Goal: Check status

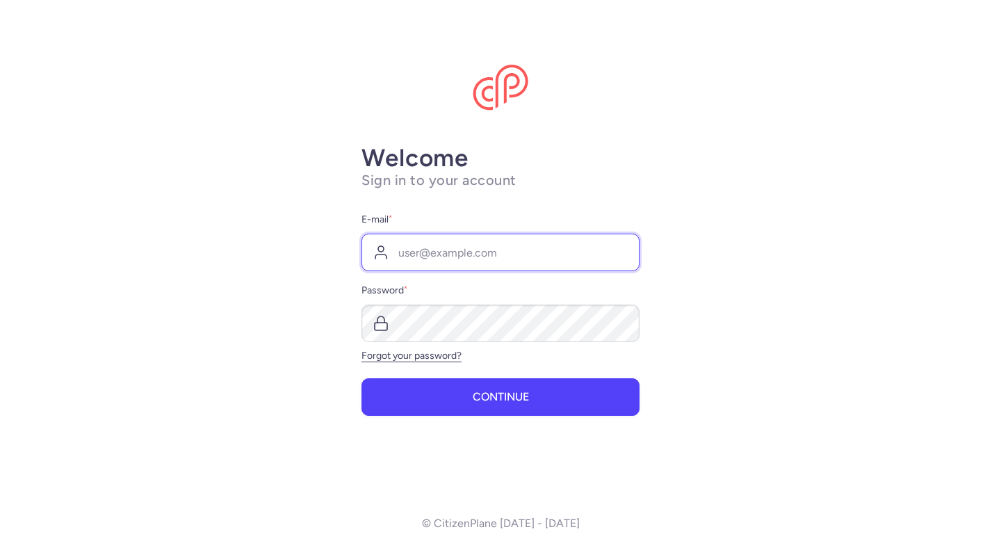
click at [488, 252] on input "E-mail *" at bounding box center [501, 253] width 278 height 38
type input "[EMAIL_ADDRESS][DOMAIN_NAME]"
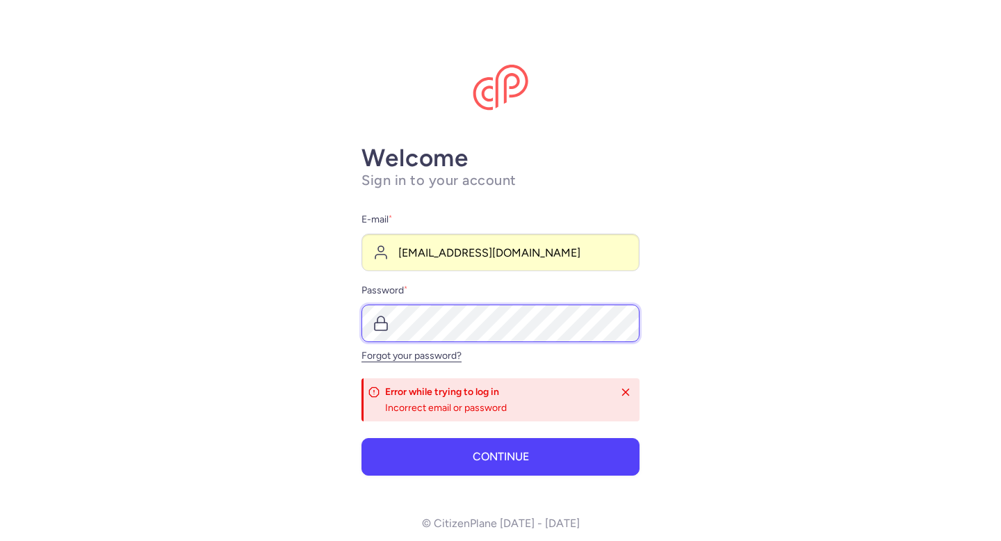
click at [377, 329] on div at bounding box center [501, 324] width 278 height 38
click at [362, 438] on button "Continue" at bounding box center [501, 457] width 278 height 38
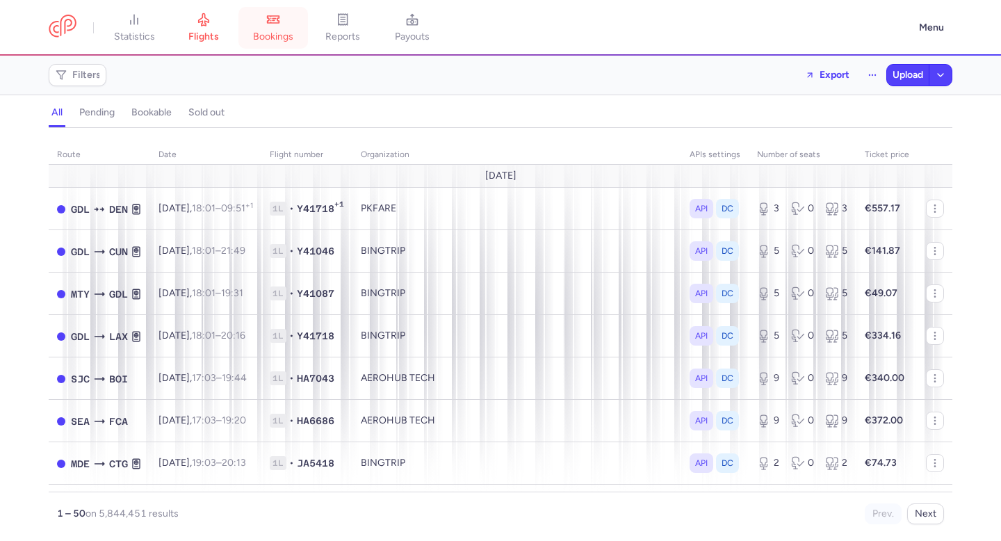
click at [267, 37] on span "bookings" at bounding box center [273, 37] width 40 height 13
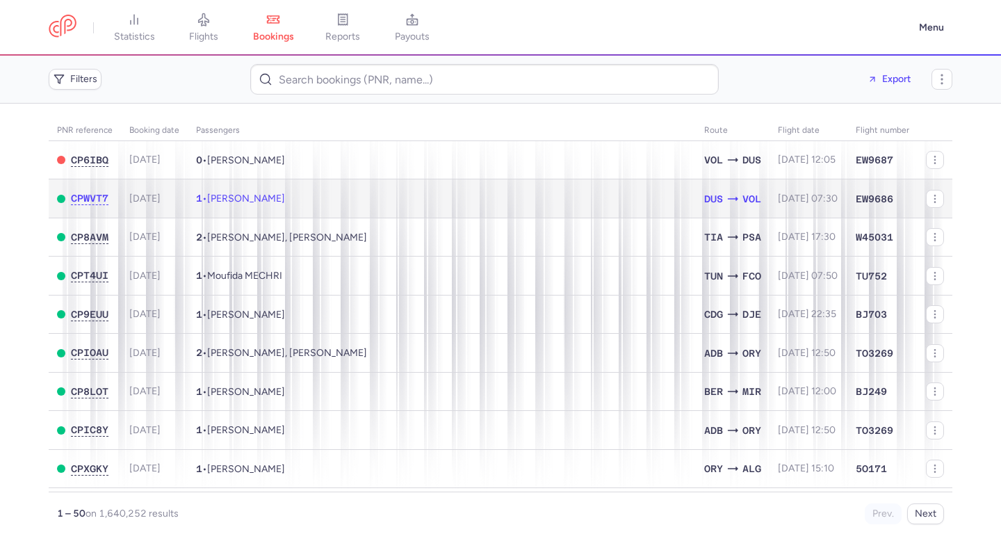
click at [385, 203] on td "1 • [PERSON_NAME]" at bounding box center [442, 198] width 508 height 39
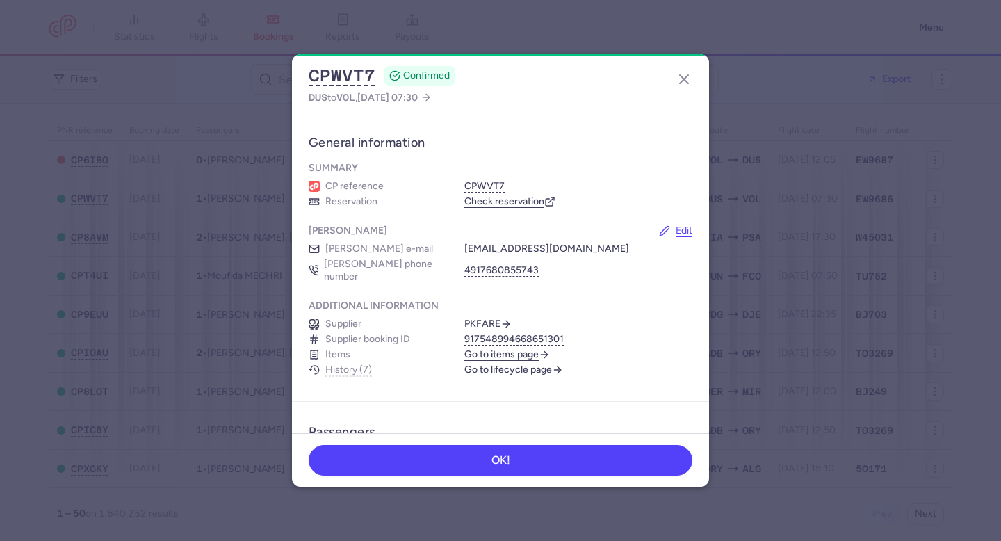
click at [544, 364] on link "Go to lifecycle page" at bounding box center [513, 370] width 99 height 13
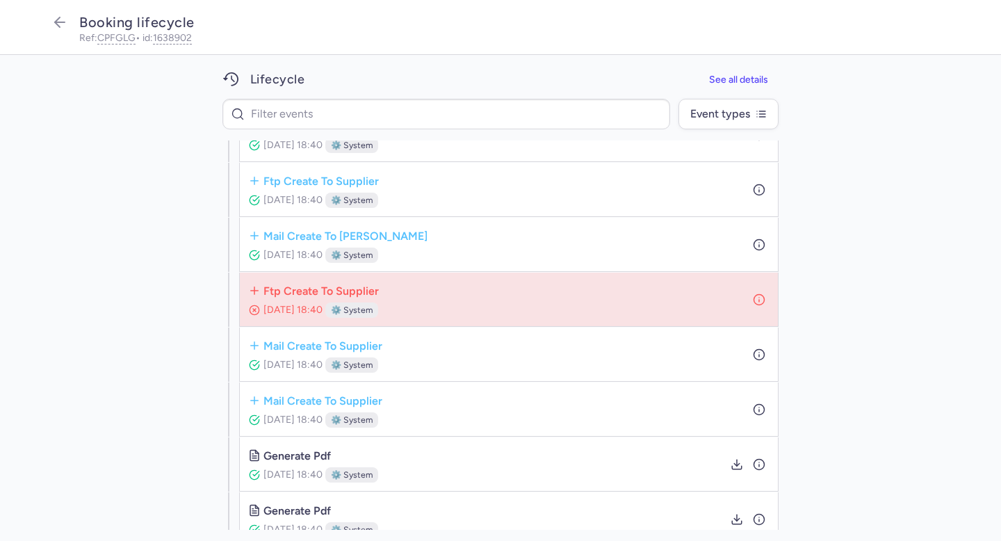
scroll to position [182, 0]
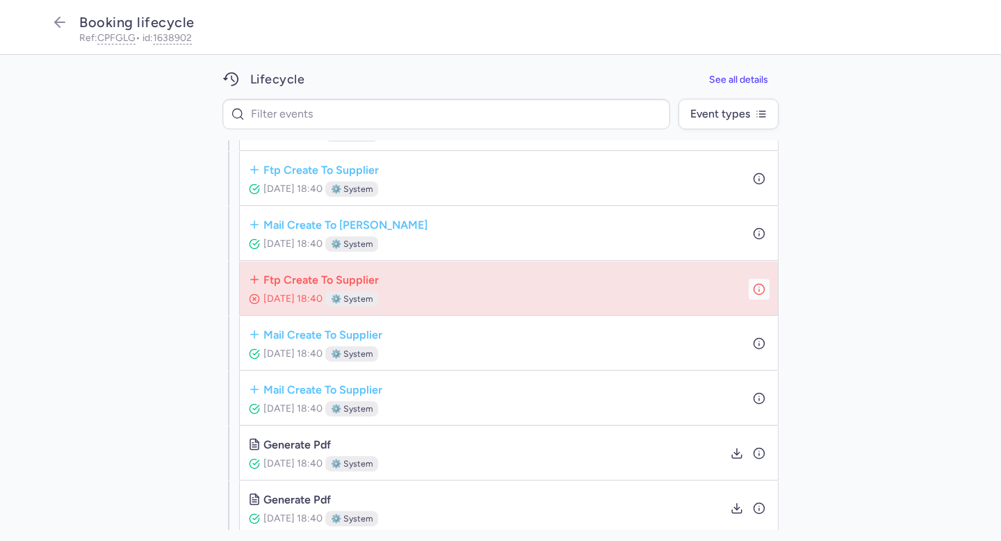
click at [761, 286] on icon "button" at bounding box center [759, 288] width 13 height 13
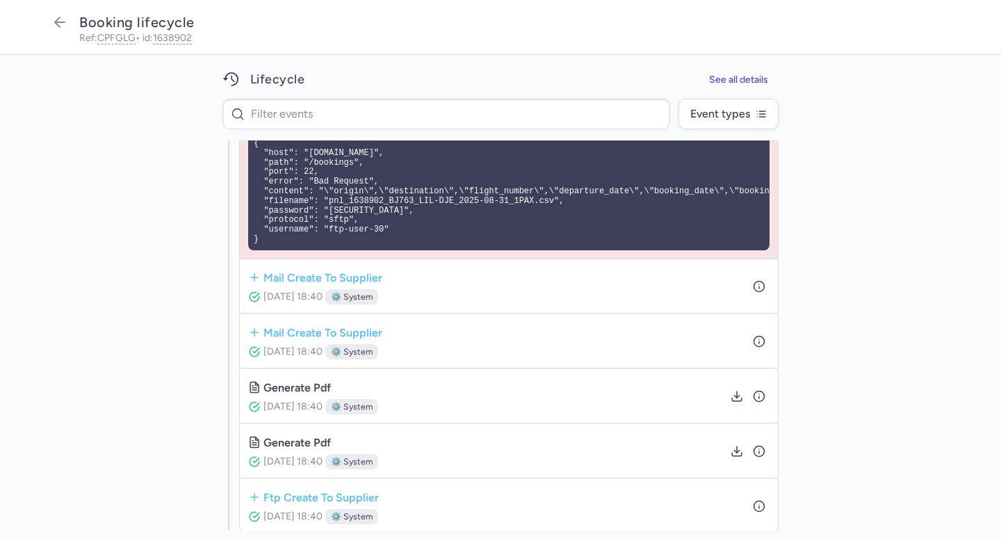
scroll to position [367, 0]
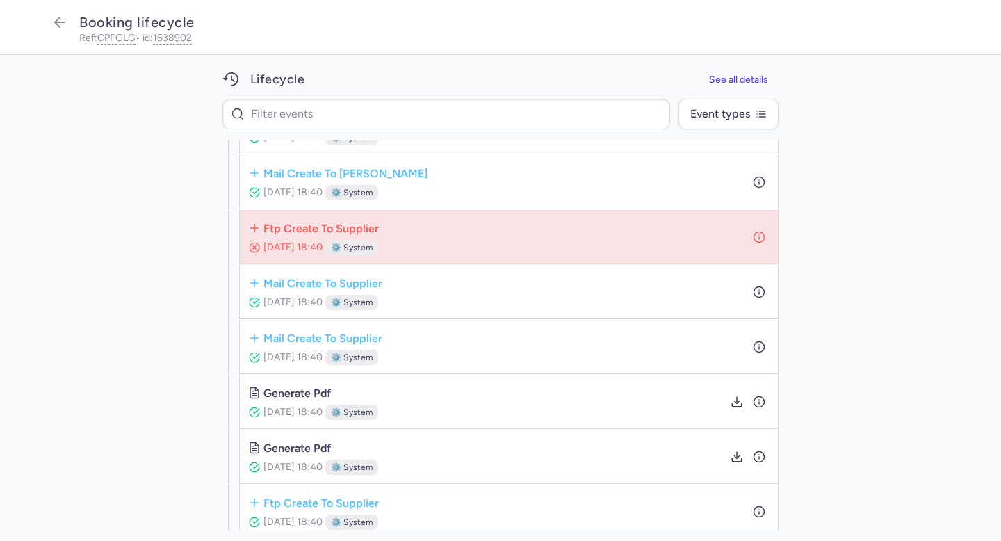
scroll to position [326, 0]
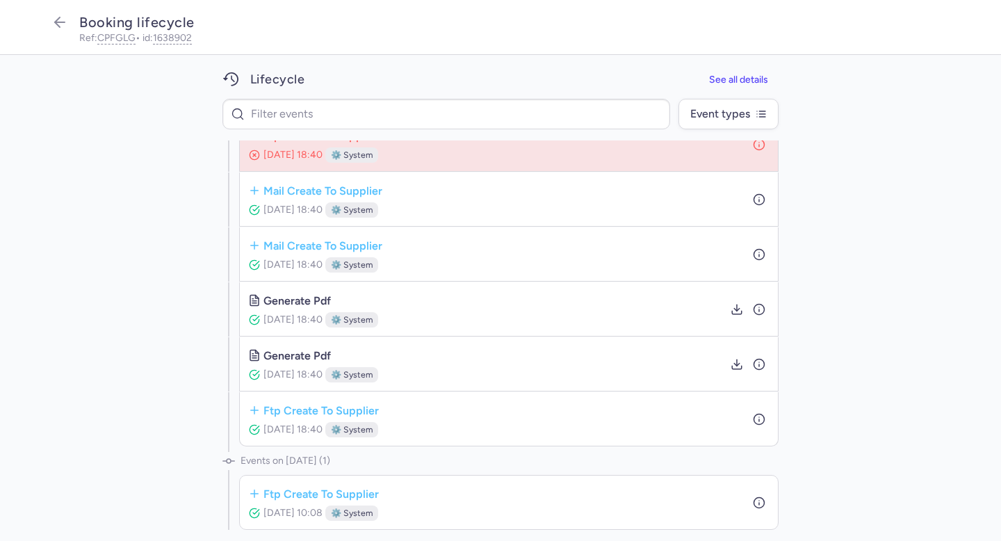
click at [746, 419] on div "ftp create to supplier Aug 09, 2025, 18:40 ⚙️ system" at bounding box center [508, 418] width 521 height 37
click at [759, 419] on icon "button" at bounding box center [759, 419] width 13 height 13
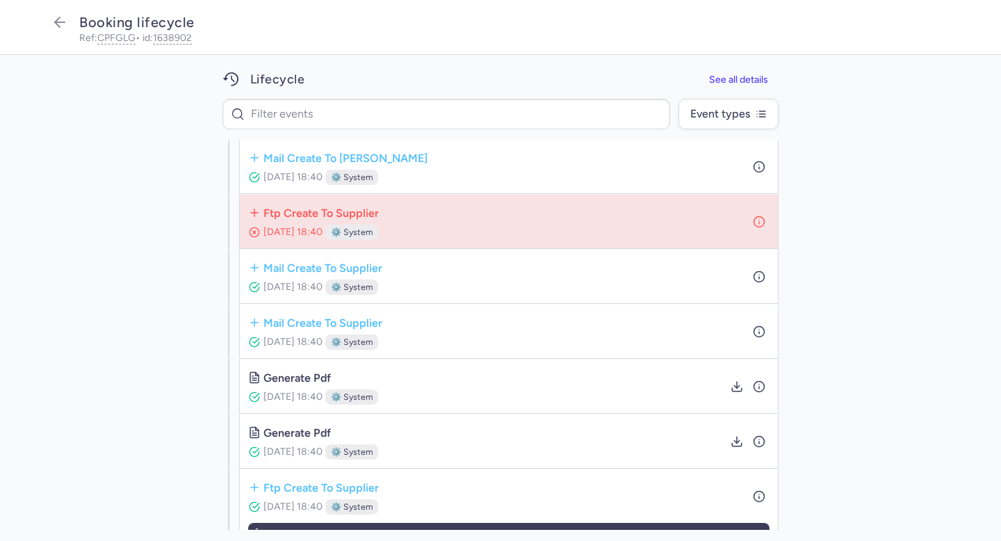
scroll to position [226, 0]
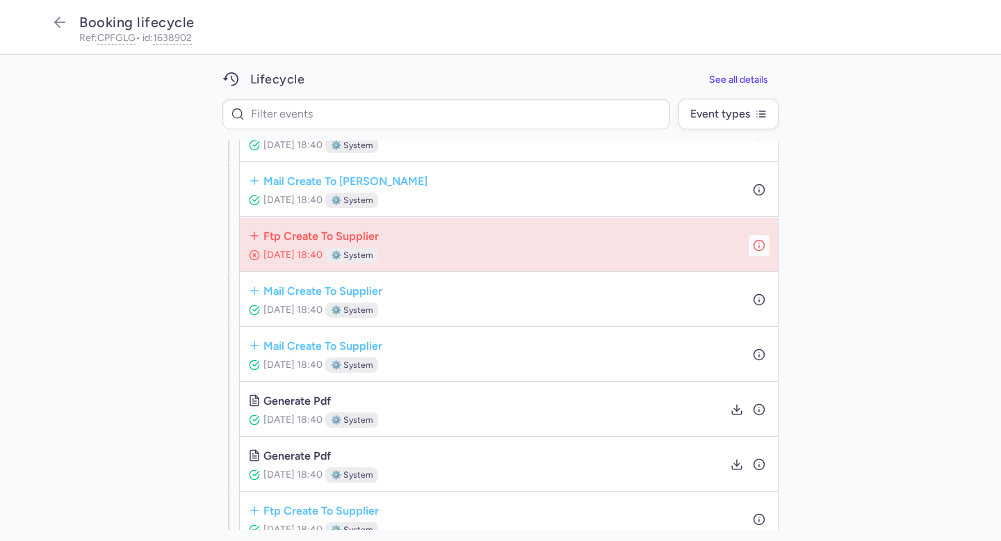
click at [757, 242] on icon "button" at bounding box center [759, 244] width 13 height 13
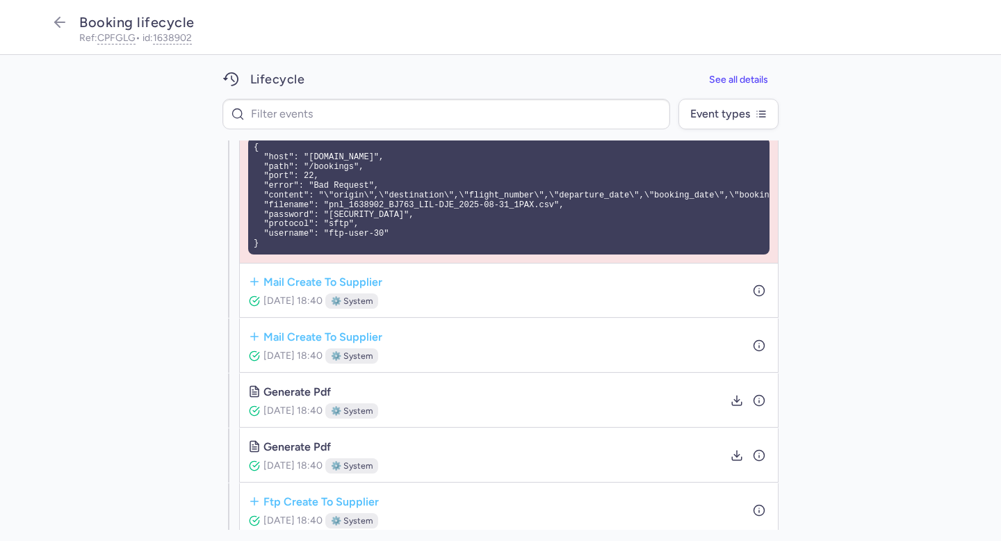
scroll to position [565, 0]
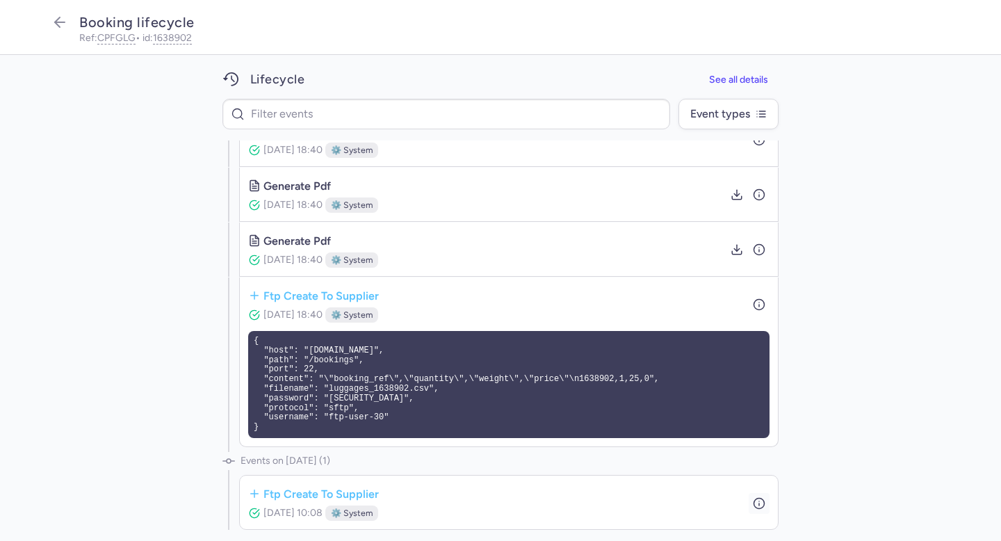
click at [758, 503] on icon "button" at bounding box center [759, 502] width 13 height 13
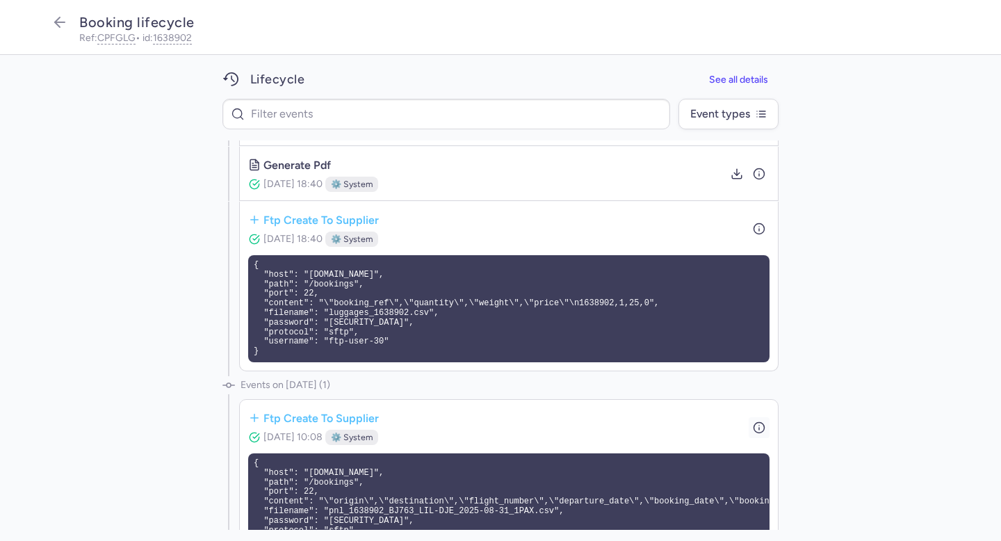
scroll to position [680, 0]
